Goal: Task Accomplishment & Management: Manage account settings

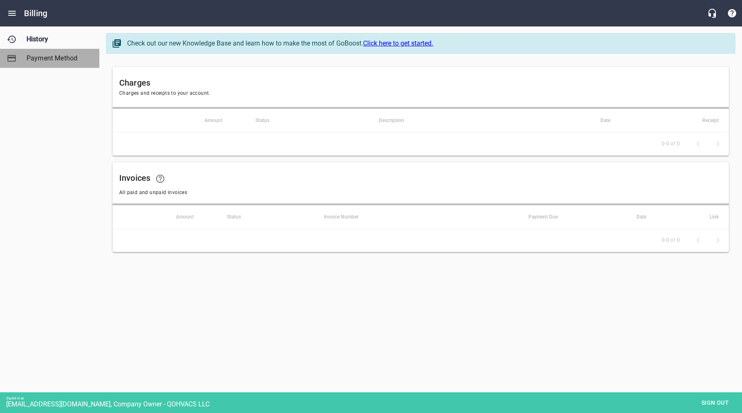
click at [56, 58] on span "Payment Method" at bounding box center [57, 58] width 63 height 10
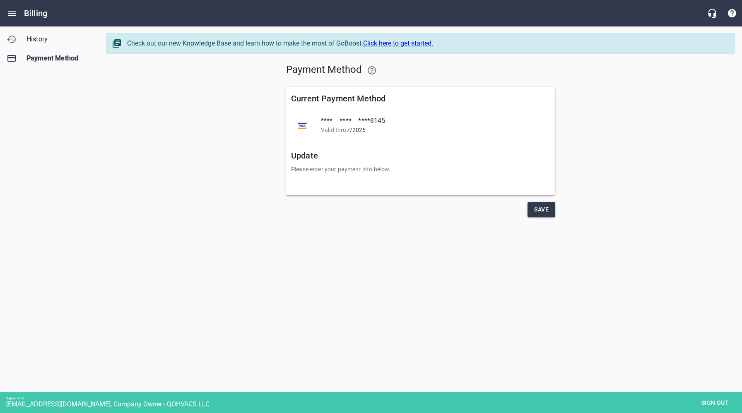
click at [130, 161] on div "Payment Method Current Payment Method **** **** **** 8145 Valid thru 7 / 2026 U…" at bounding box center [420, 139] width 629 height 164
click at [545, 209] on span "Save" at bounding box center [541, 209] width 14 height 10
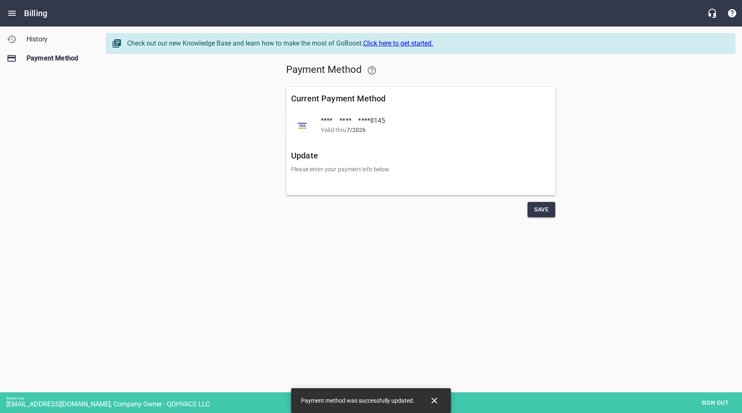
click at [435, 402] on icon "Close" at bounding box center [434, 401] width 10 height 10
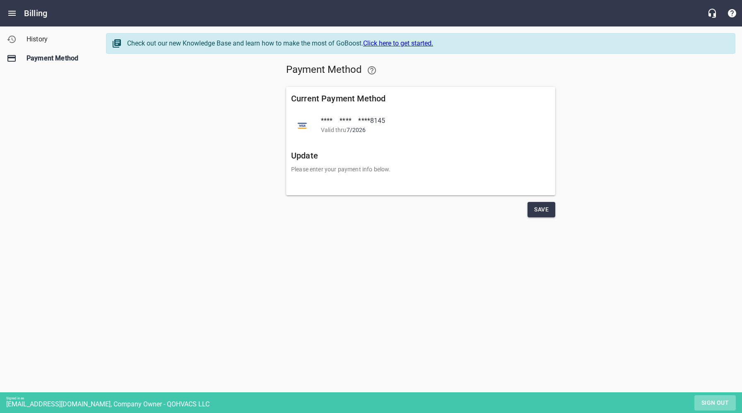
click at [717, 406] on span "Sign out" at bounding box center [714, 403] width 35 height 10
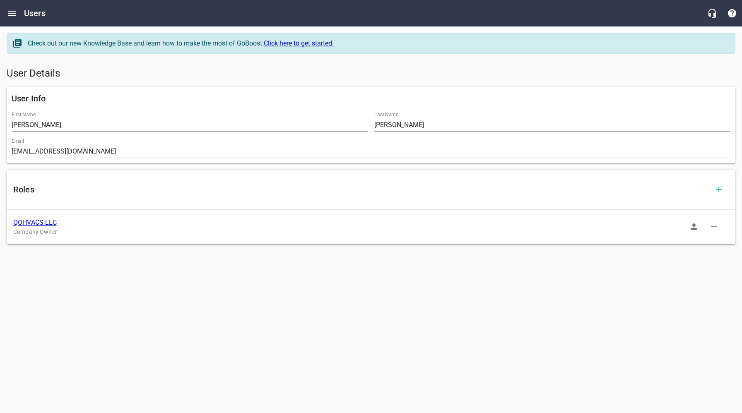
click at [38, 223] on link "QOHVACS LLC" at bounding box center [34, 223] width 43 height 8
